Goal: Information Seeking & Learning: Learn about a topic

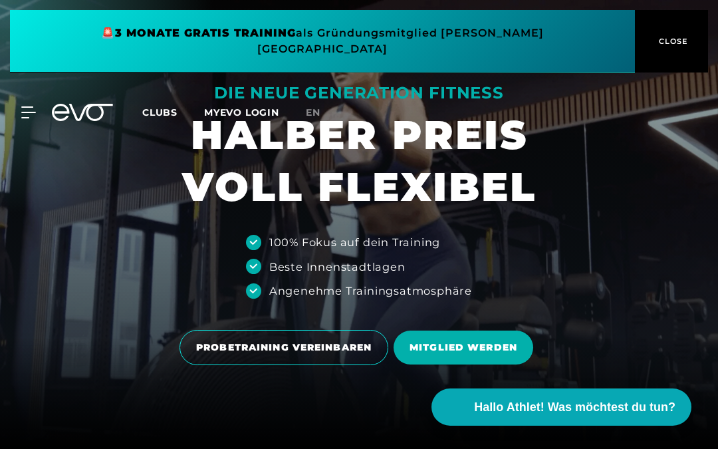
click at [162, 106] on span "Clubs" at bounding box center [159, 112] width 35 height 12
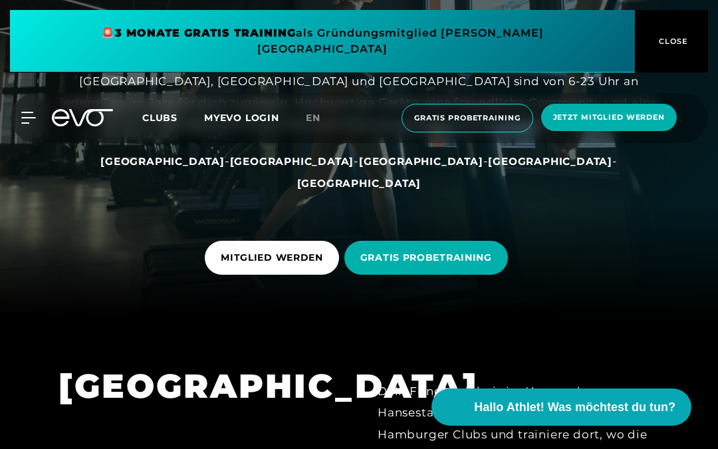
scroll to position [144, 0]
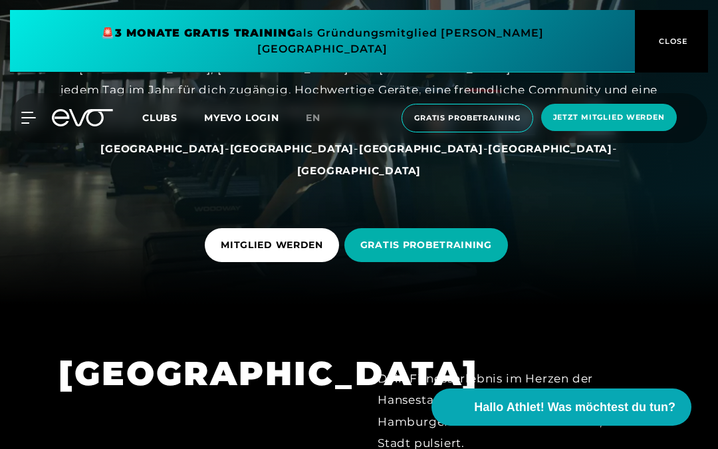
click at [359, 155] on link "[GEOGRAPHIC_DATA]" at bounding box center [421, 148] width 124 height 13
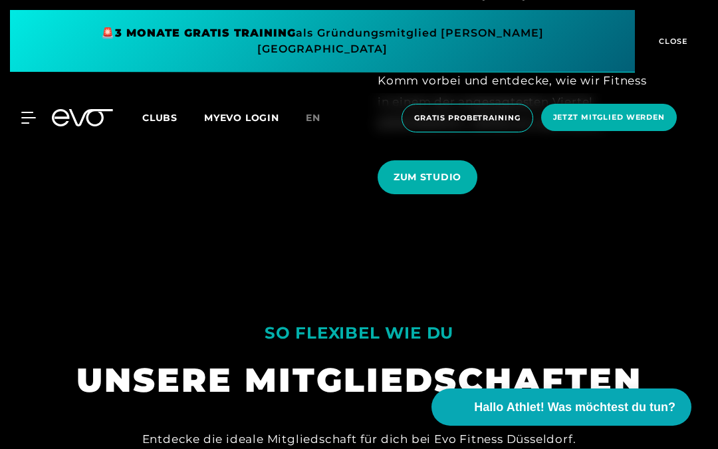
scroll to position [732, 0]
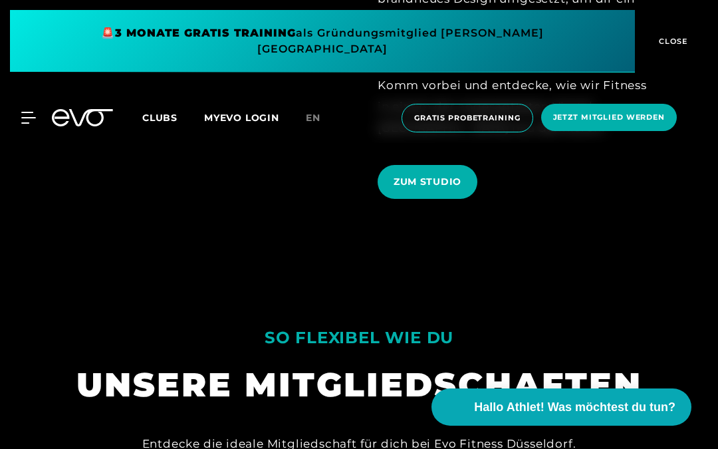
click at [455, 189] on span "ZUM STUDIO" at bounding box center [428, 182] width 68 height 14
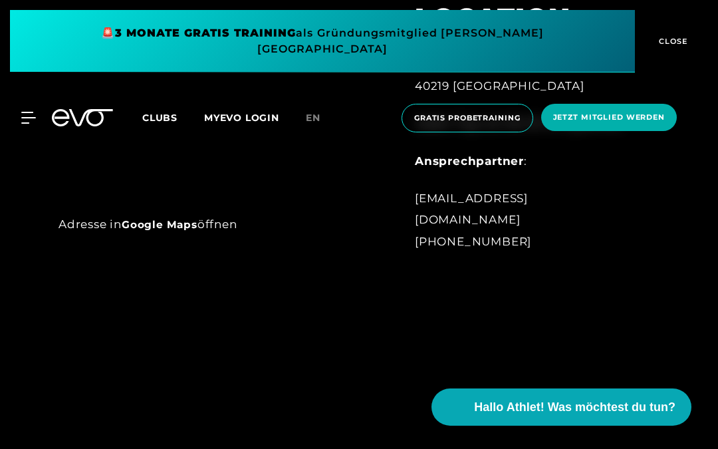
scroll to position [708, 0]
click at [52, 314] on div at bounding box center [359, 30] width 718 height 567
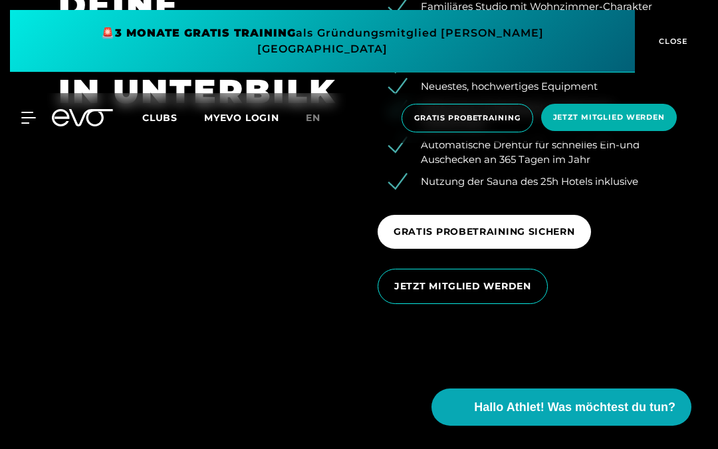
scroll to position [1933, 0]
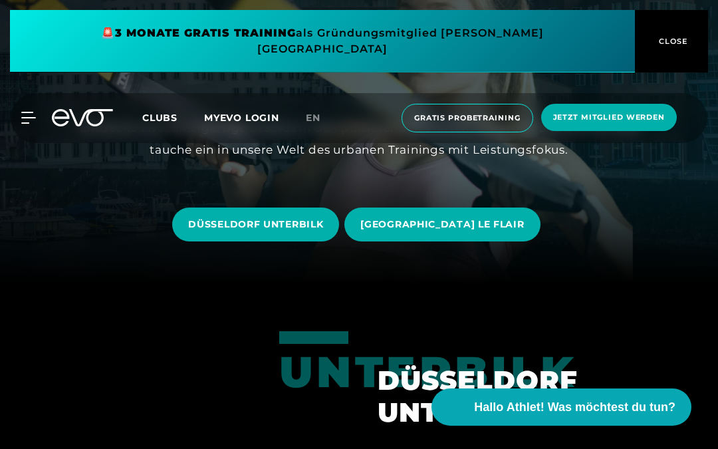
scroll to position [171, 0]
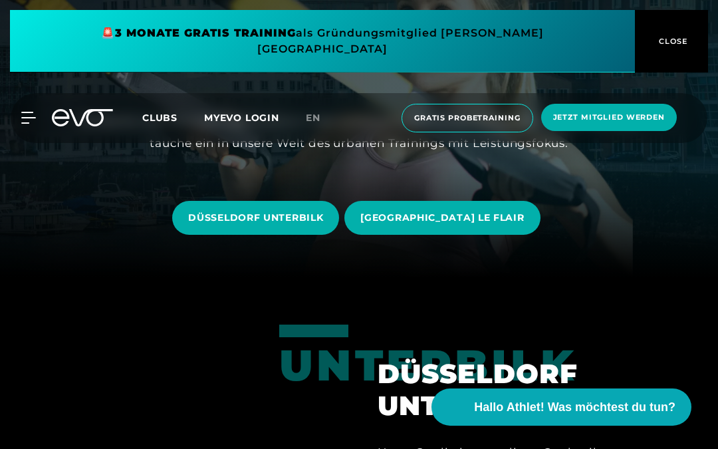
click at [501, 225] on span "[GEOGRAPHIC_DATA] LE FLAIR" at bounding box center [443, 218] width 164 height 14
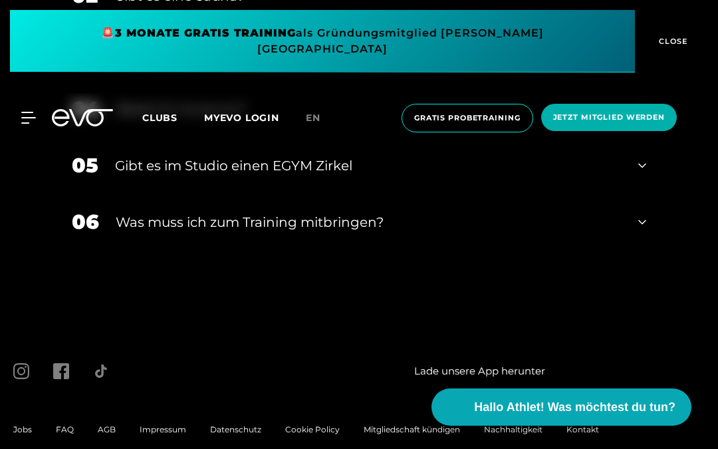
scroll to position [4082, 0]
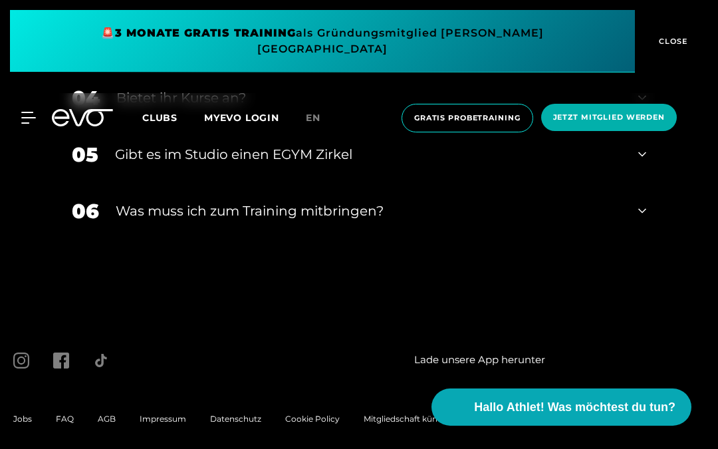
scroll to position [4214, 0]
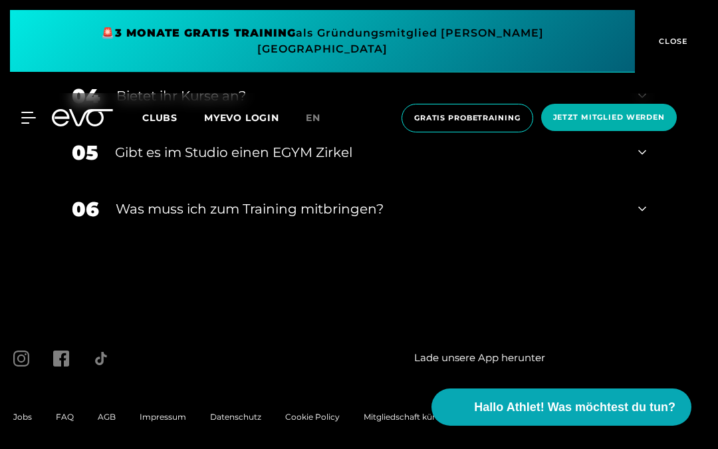
click at [637, 68] on div "03 Gibt es Parkmöglichkeiten vor Ort?" at bounding box center [359, 39] width 601 height 57
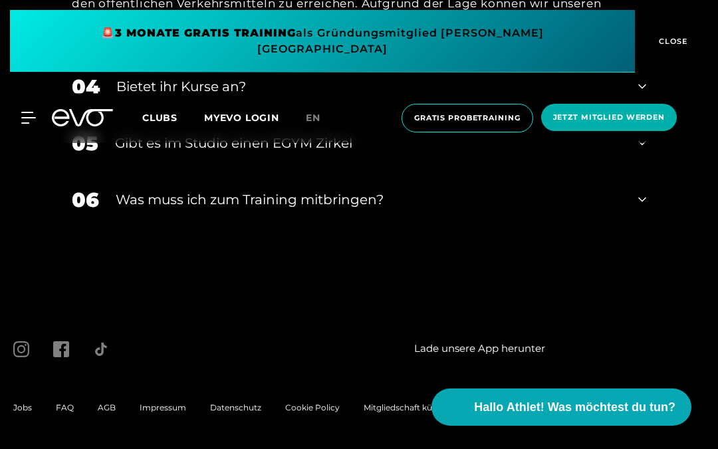
scroll to position [4422, 0]
click at [643, 115] on div "04 Bietet ihr [DEMOGRAPHIC_DATA]?" at bounding box center [359, 87] width 601 height 57
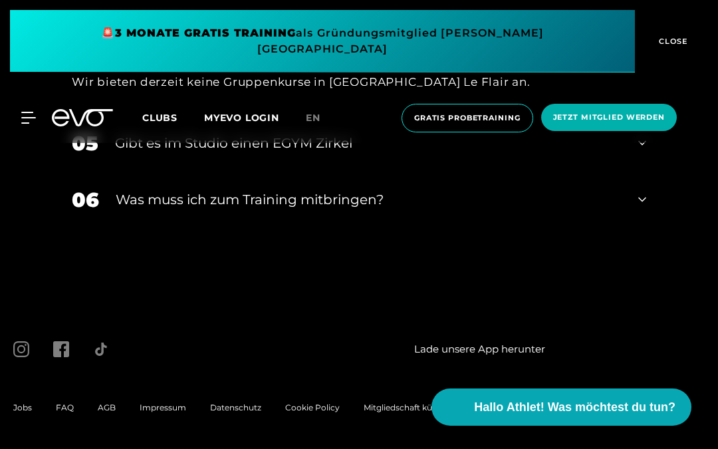
scroll to position [4530, 0]
click at [645, 151] on icon at bounding box center [643, 143] width 8 height 16
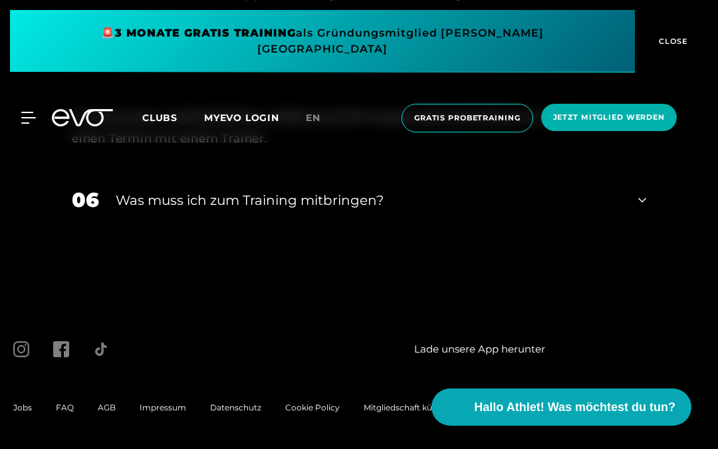
scroll to position [4628, 0]
click at [645, 208] on icon at bounding box center [643, 200] width 8 height 16
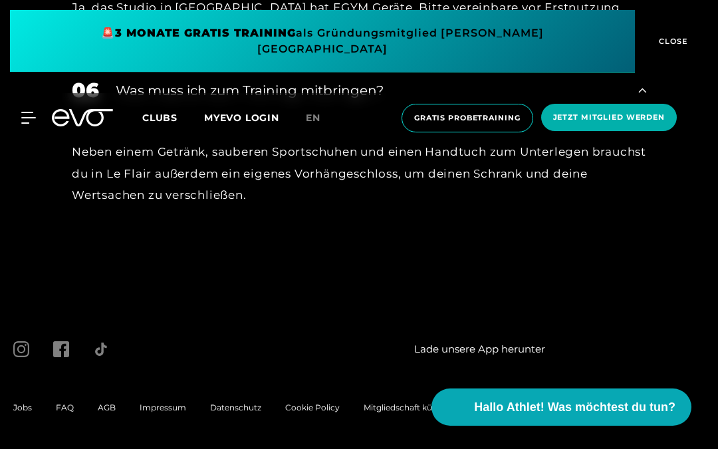
scroll to position [4737, 0]
click at [543, 41] on span at bounding box center [322, 41] width 625 height 63
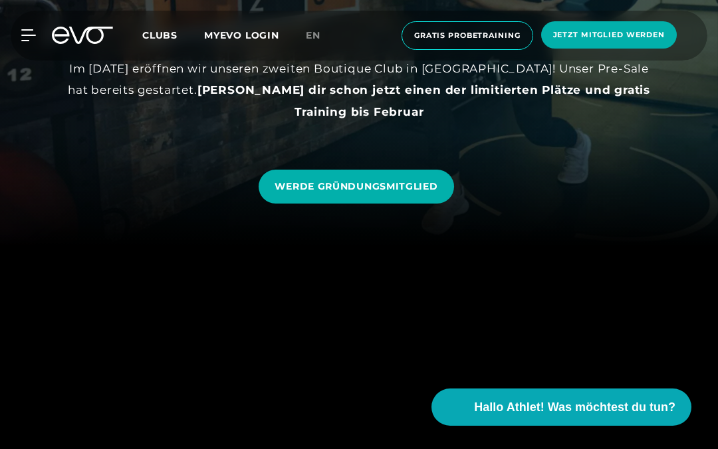
scroll to position [180, 0]
